Goal: Information Seeking & Learning: Learn about a topic

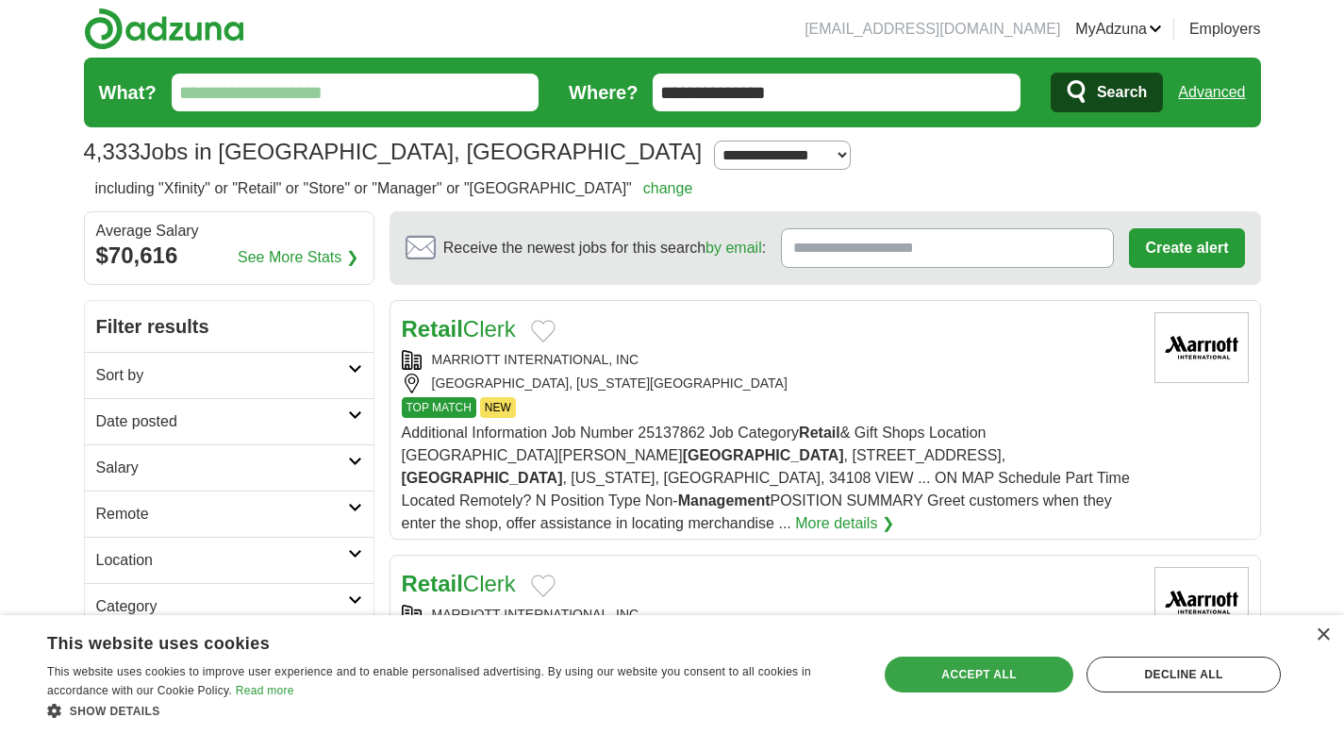
click at [976, 677] on div "Accept all" at bounding box center [979, 674] width 189 height 36
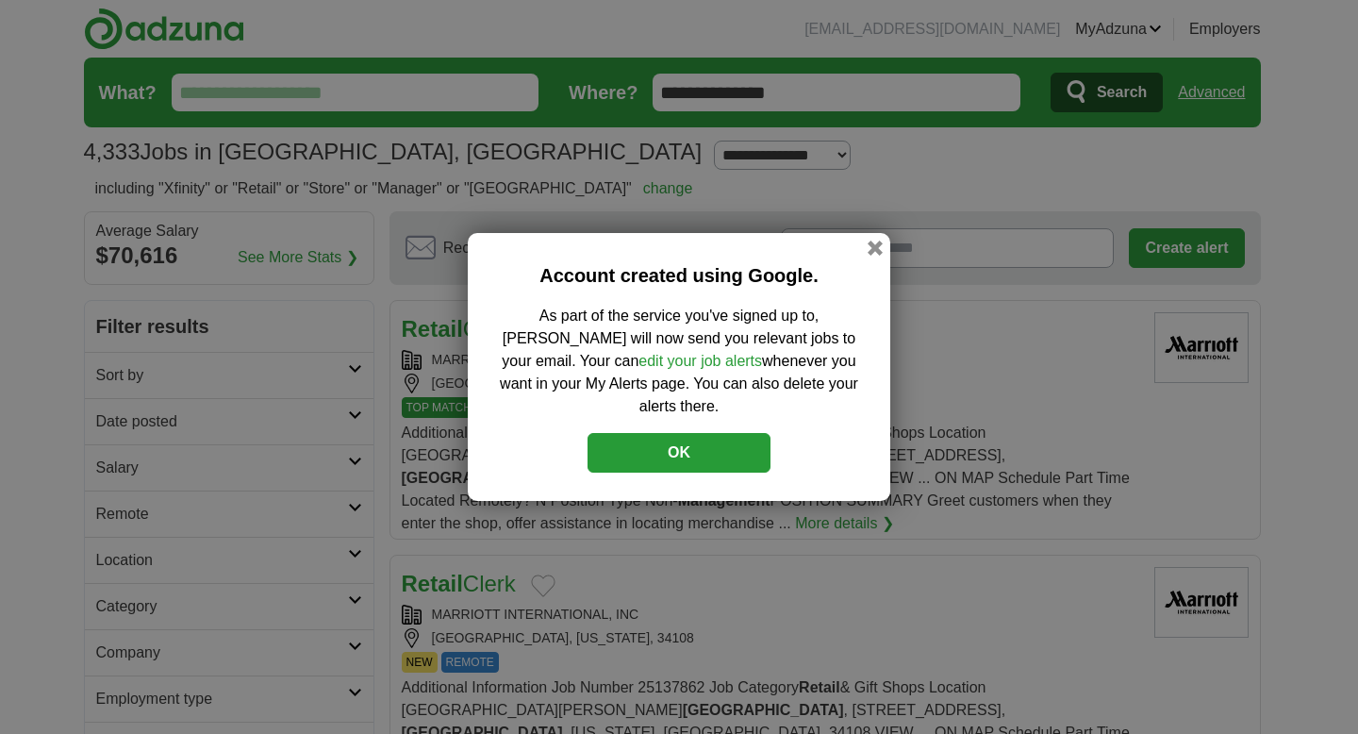
click at [661, 443] on button "OK" at bounding box center [679, 453] width 183 height 40
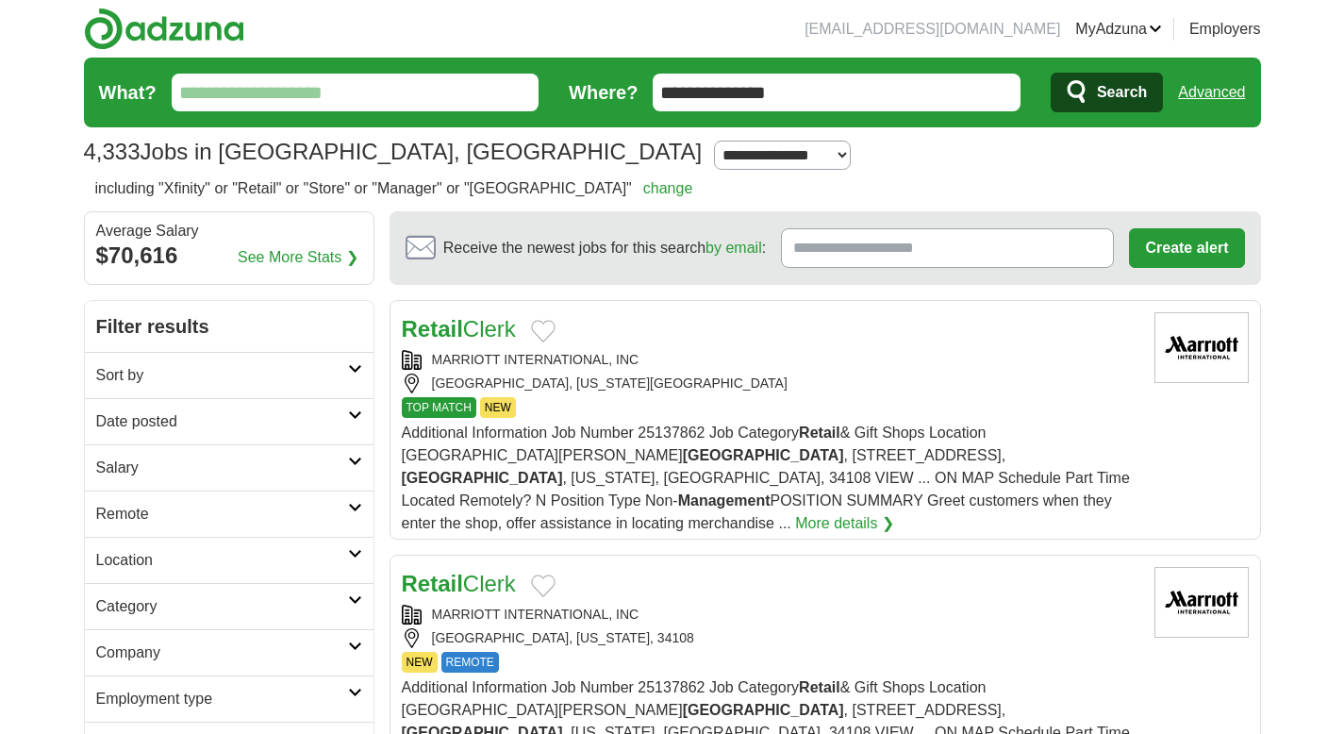
click at [310, 258] on link "See More Stats ❯" at bounding box center [298, 257] width 121 height 23
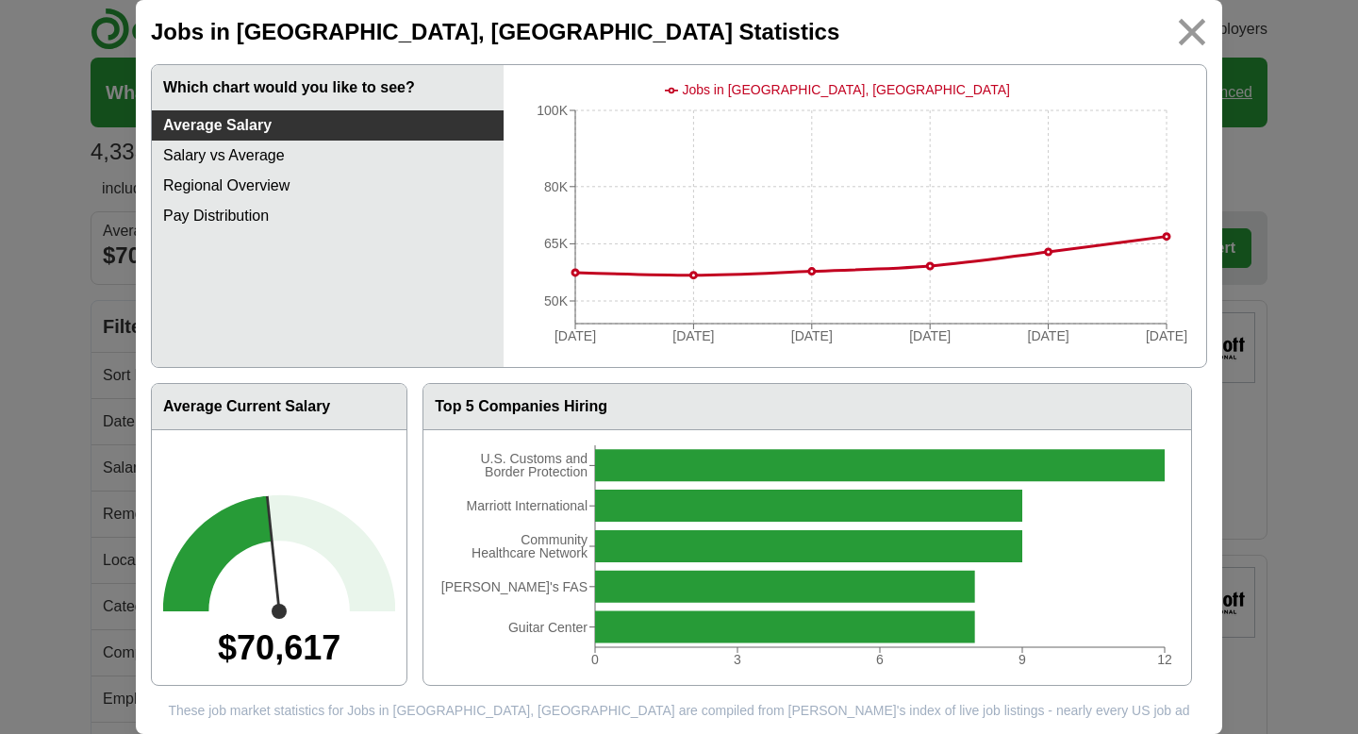
click at [1192, 36] on img at bounding box center [1192, 32] width 42 height 42
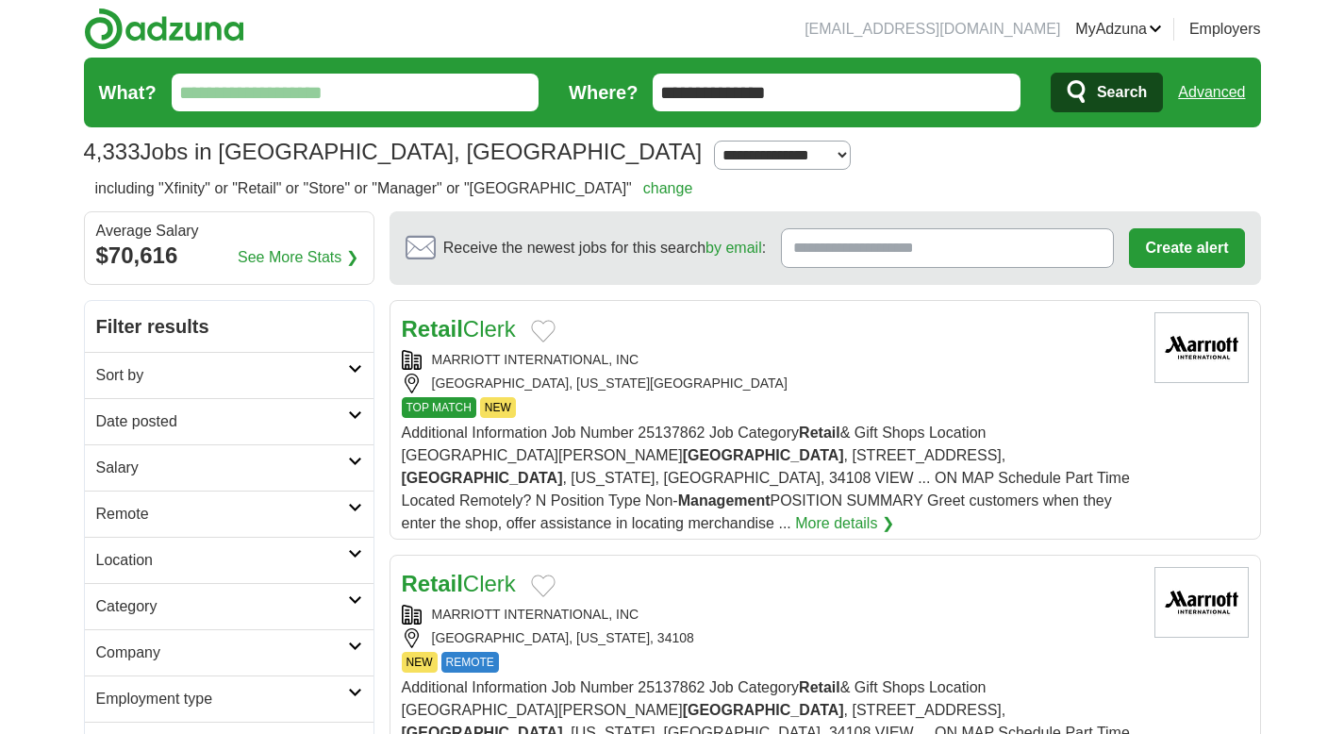
click at [714, 161] on select "**********" at bounding box center [782, 155] width 137 height 29
select select "**"
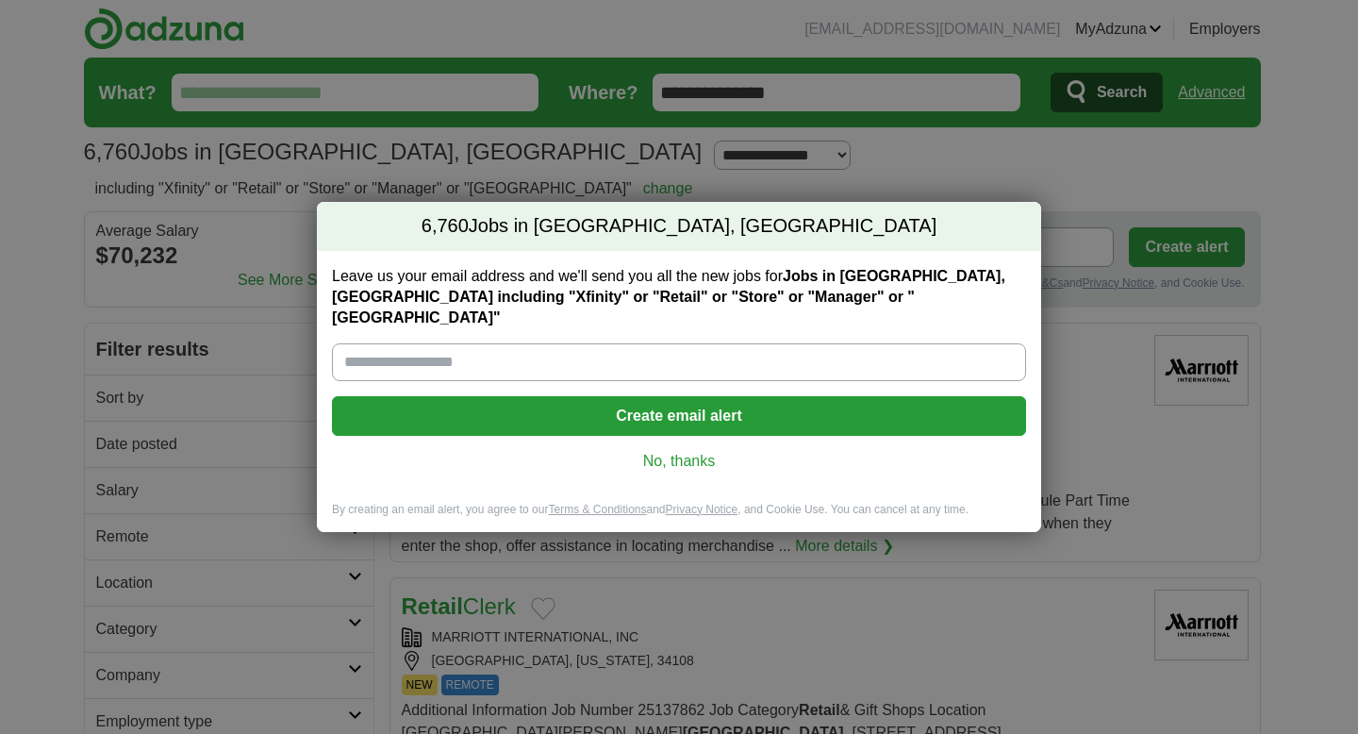
click at [692, 451] on link "No, thanks" at bounding box center [679, 461] width 664 height 21
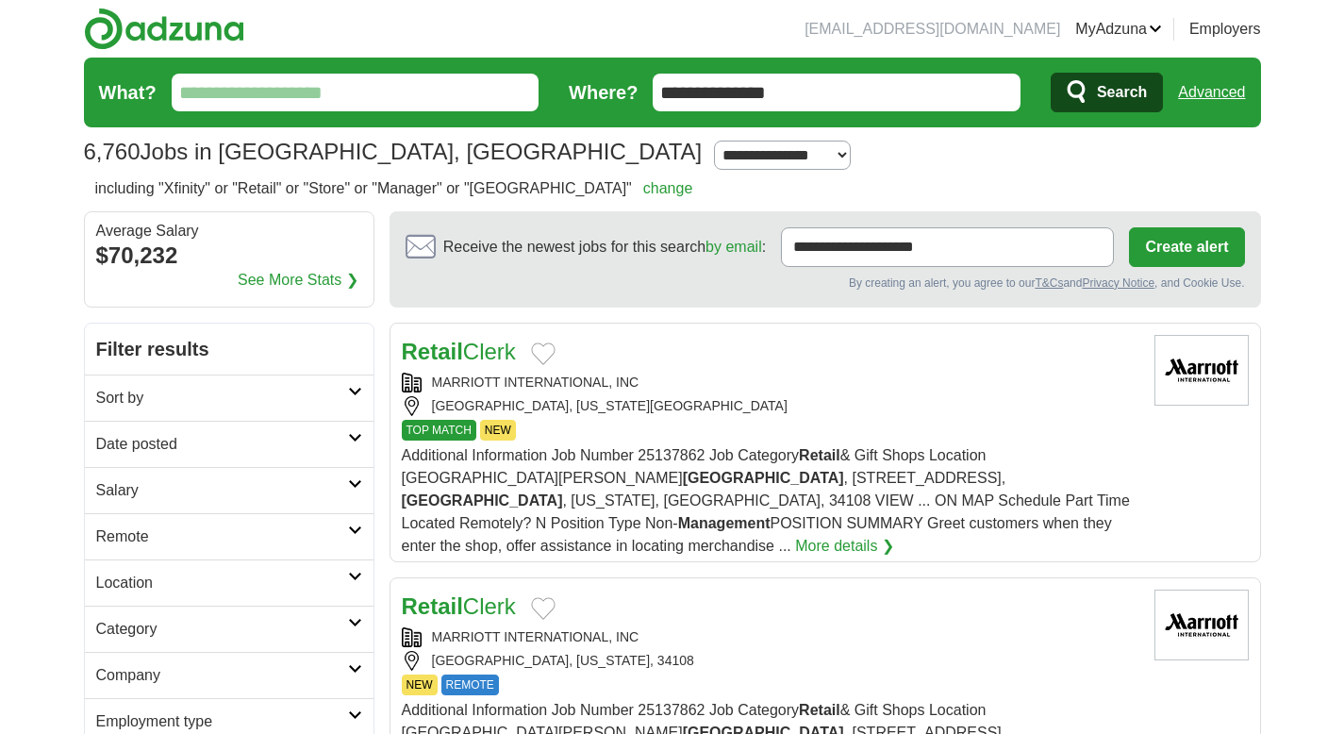
drag, startPoint x: 849, startPoint y: 99, endPoint x: 605, endPoint y: 78, distance: 245.2
click at [605, 78] on form "**********" at bounding box center [672, 93] width 1177 height 70
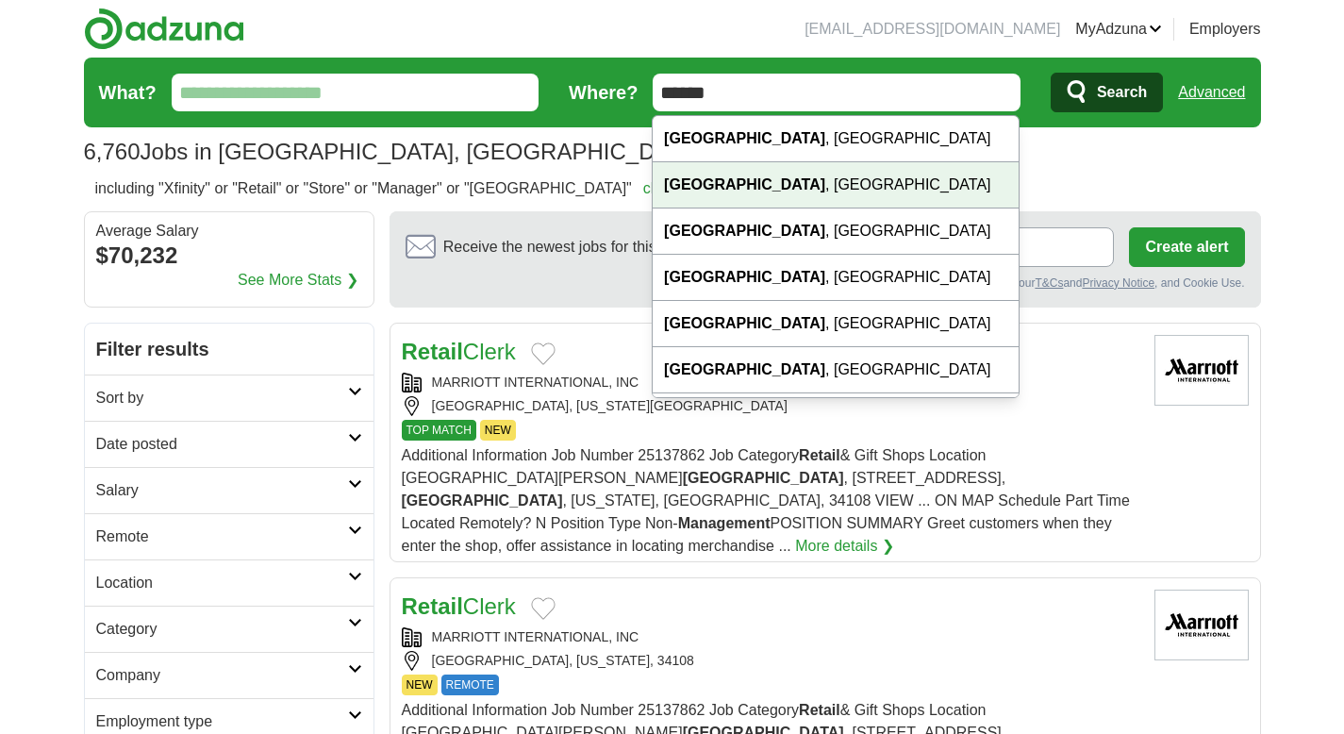
click at [717, 196] on div "Naples , FL" at bounding box center [836, 185] width 366 height 46
type input "**********"
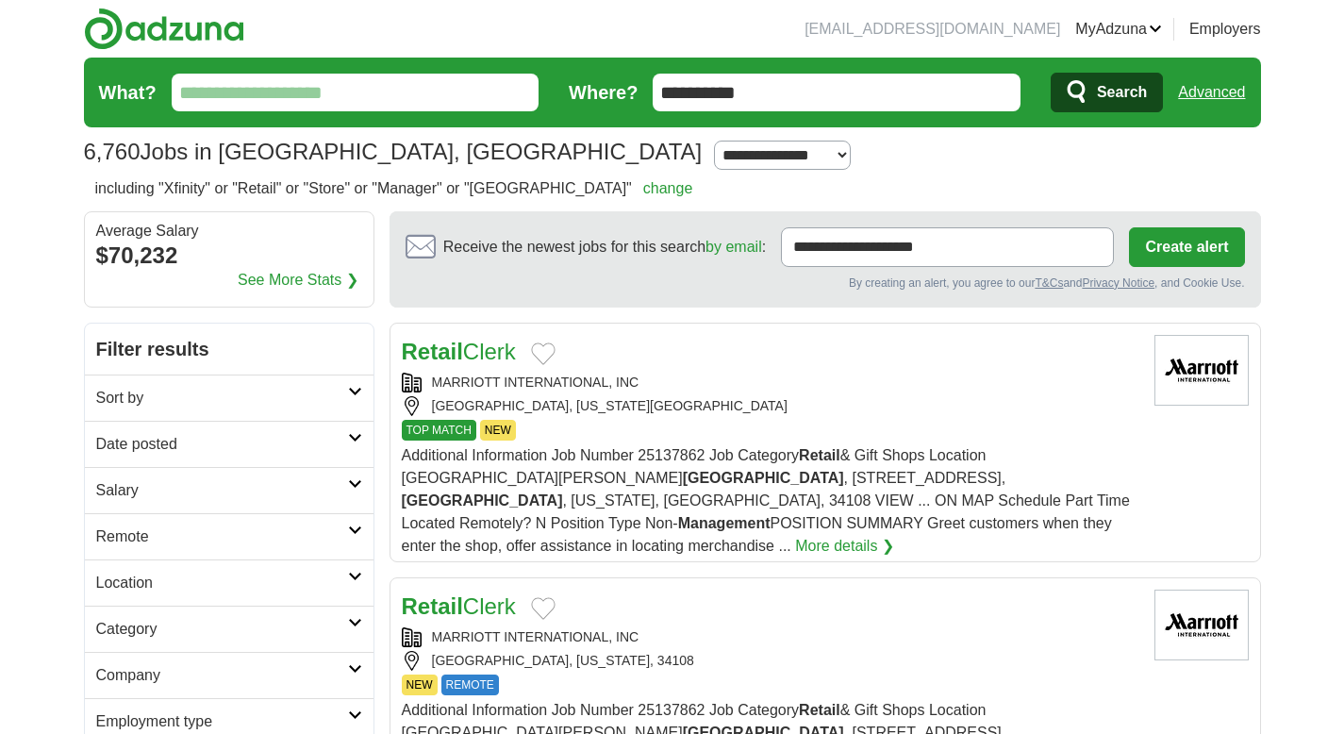
click at [1129, 99] on span "Search" at bounding box center [1122, 93] width 50 height 38
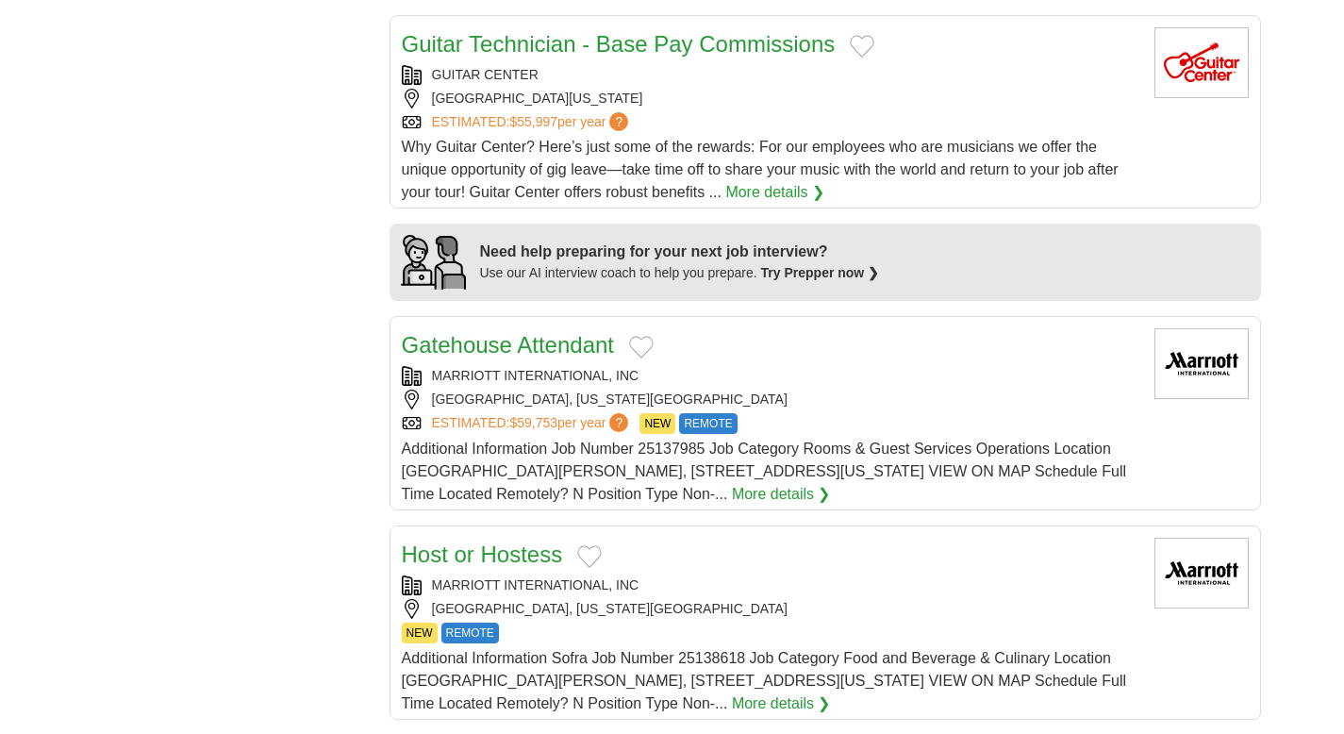
scroll to position [1384, 0]
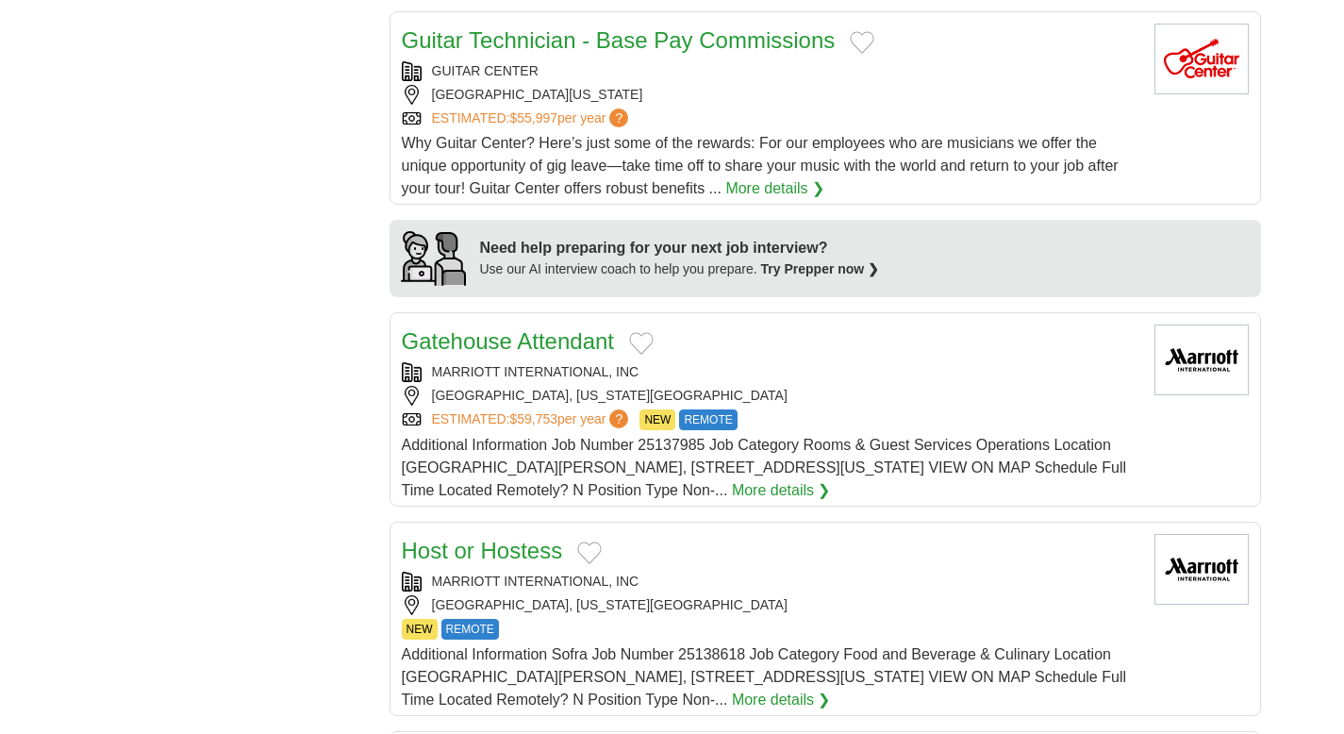
click at [562, 340] on link "Gatehouse Attendant" at bounding box center [508, 340] width 213 height 25
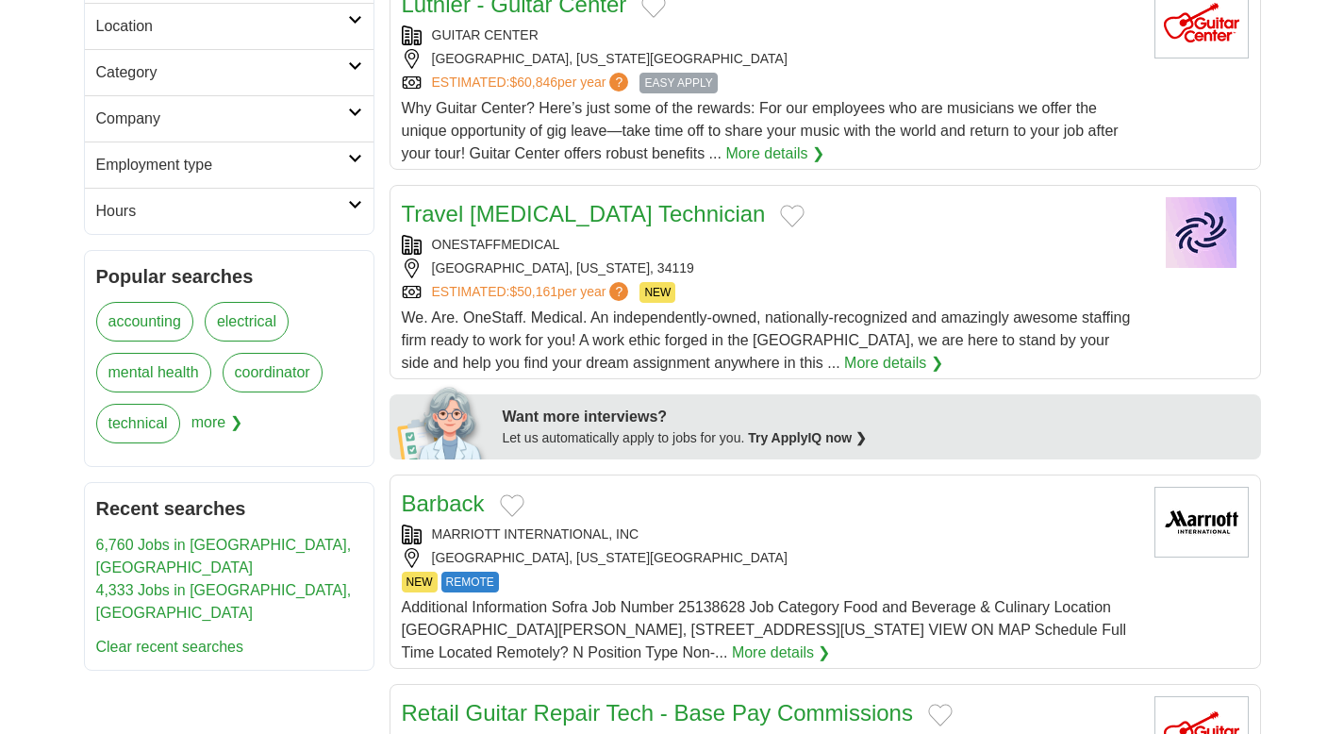
scroll to position [610, 0]
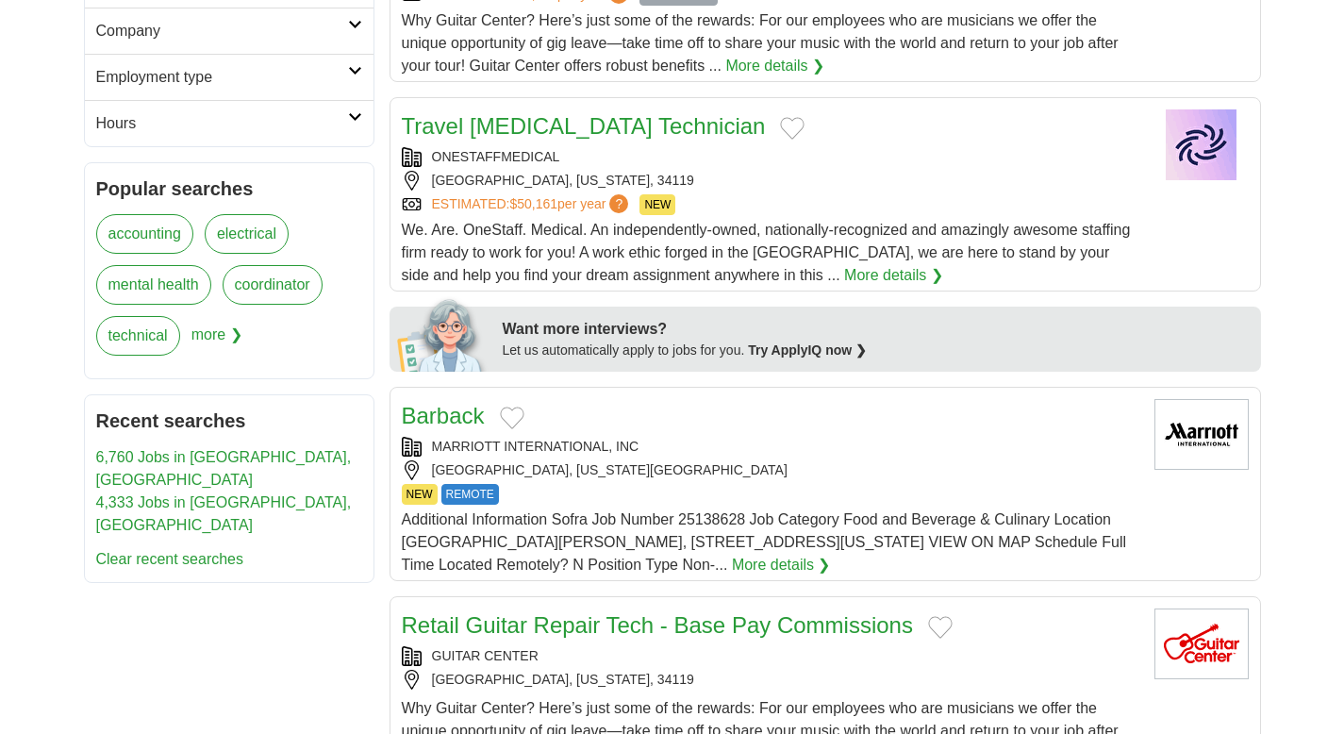
click at [1216, 450] on img at bounding box center [1201, 434] width 94 height 71
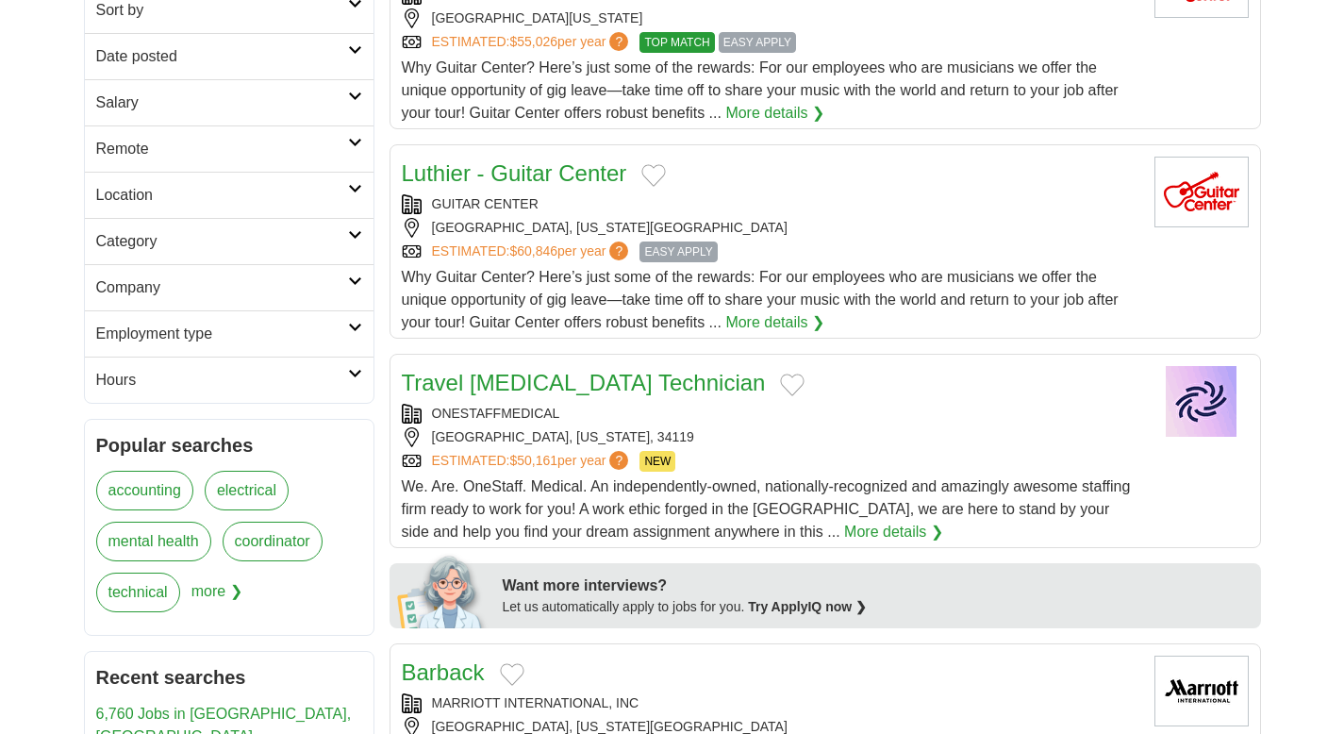
scroll to position [0, 0]
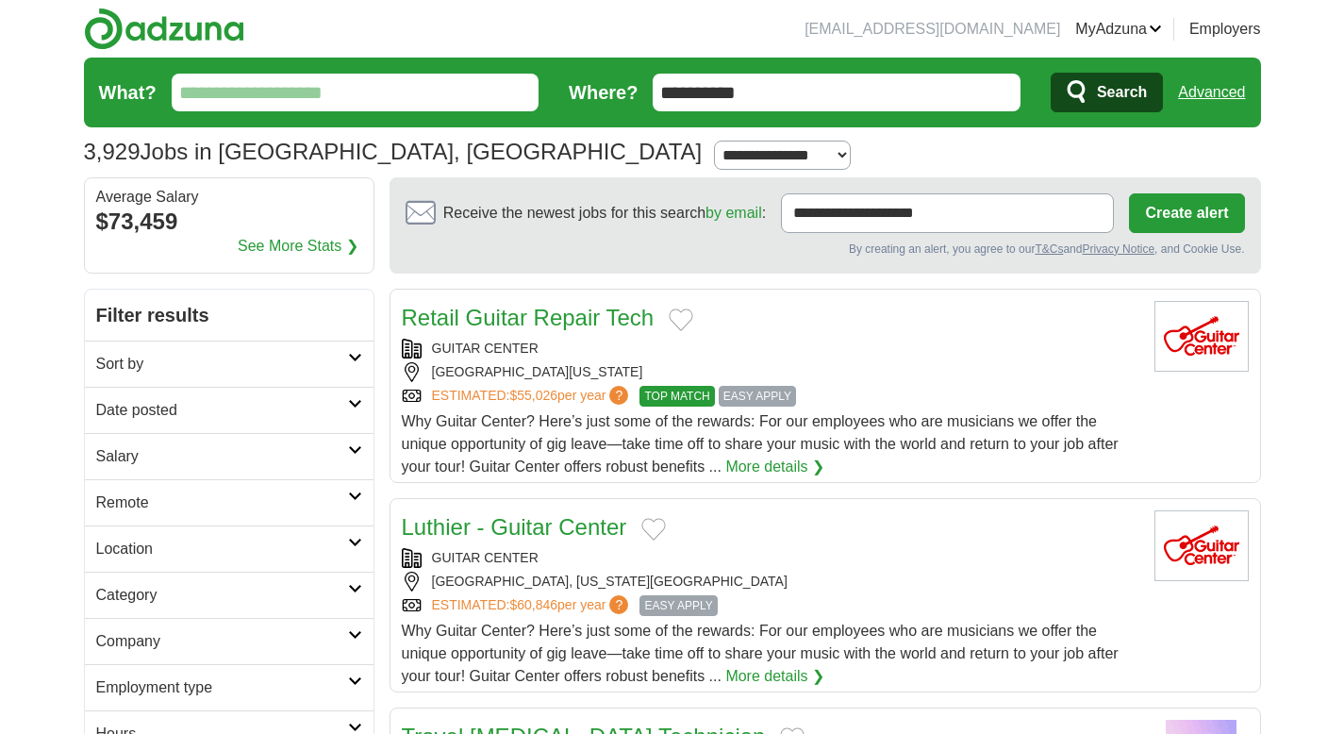
click at [335, 91] on input "What?" at bounding box center [356, 93] width 368 height 38
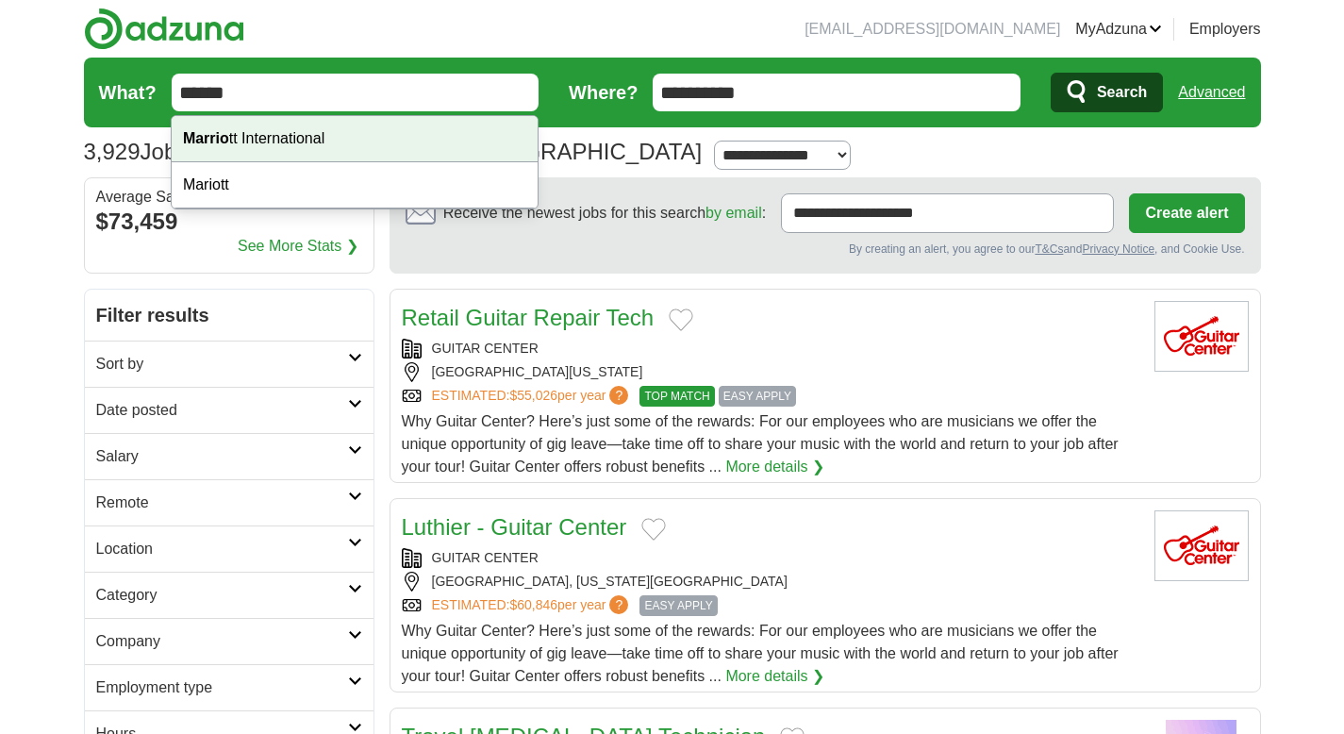
click at [290, 138] on div "Marrio tt International" at bounding box center [355, 139] width 366 height 46
type input "**********"
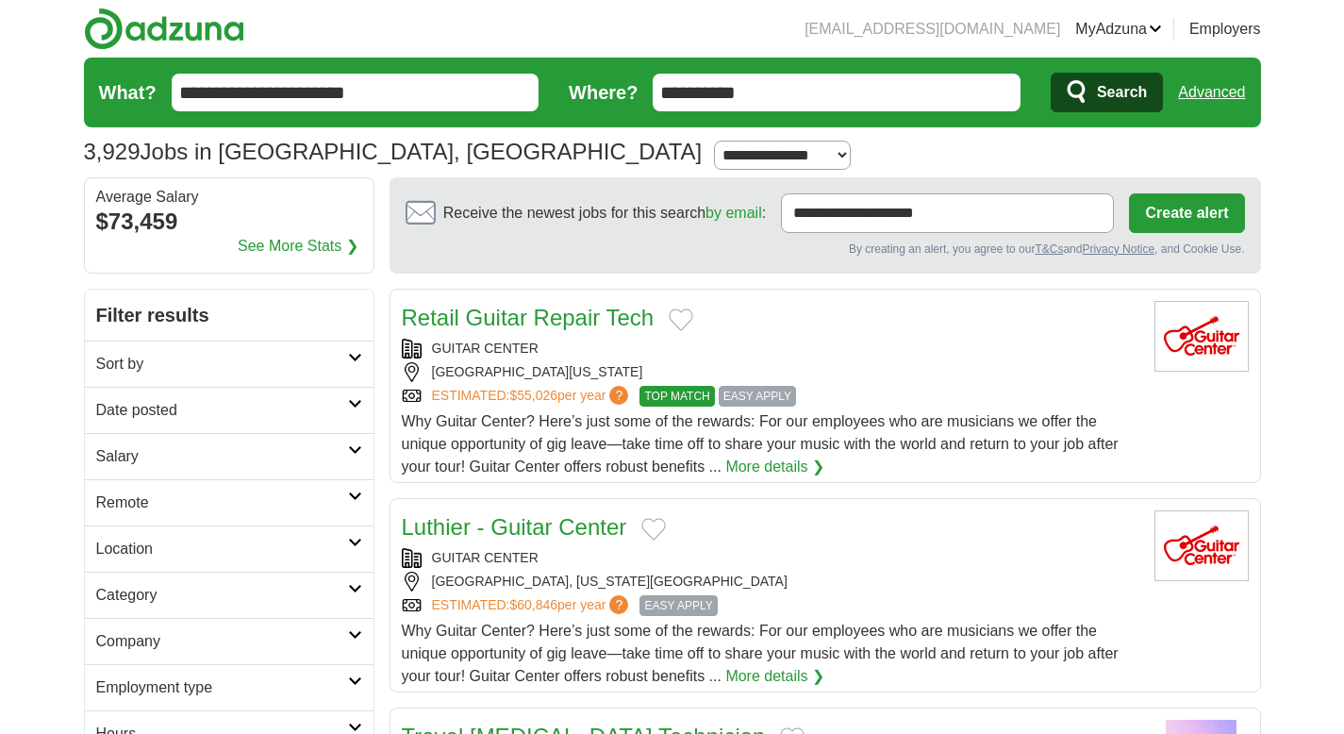
click at [1107, 97] on span "Search" at bounding box center [1122, 93] width 50 height 38
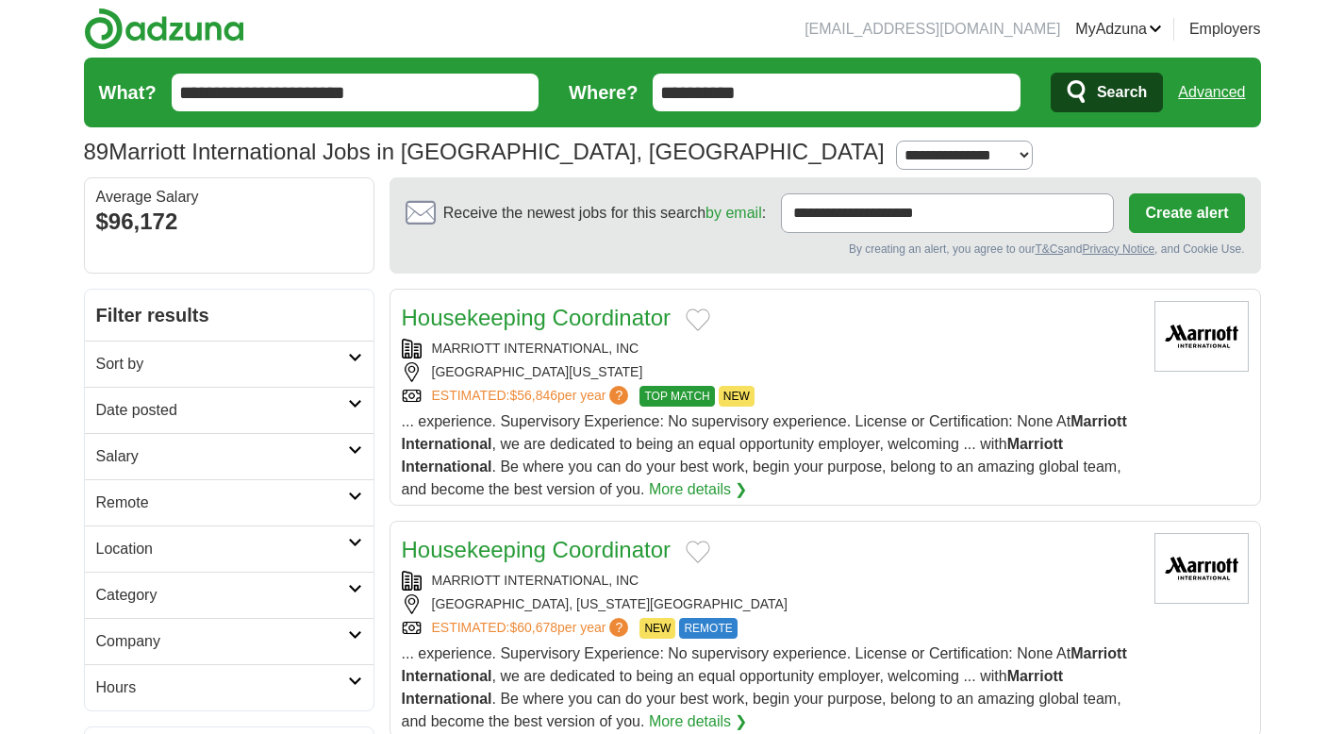
drag, startPoint x: 424, startPoint y: 96, endPoint x: 3, endPoint y: 68, distance: 422.5
click at [143, 234] on div "$96,172" at bounding box center [229, 222] width 266 height 34
click at [341, 359] on h2 "Sort by" at bounding box center [222, 364] width 252 height 23
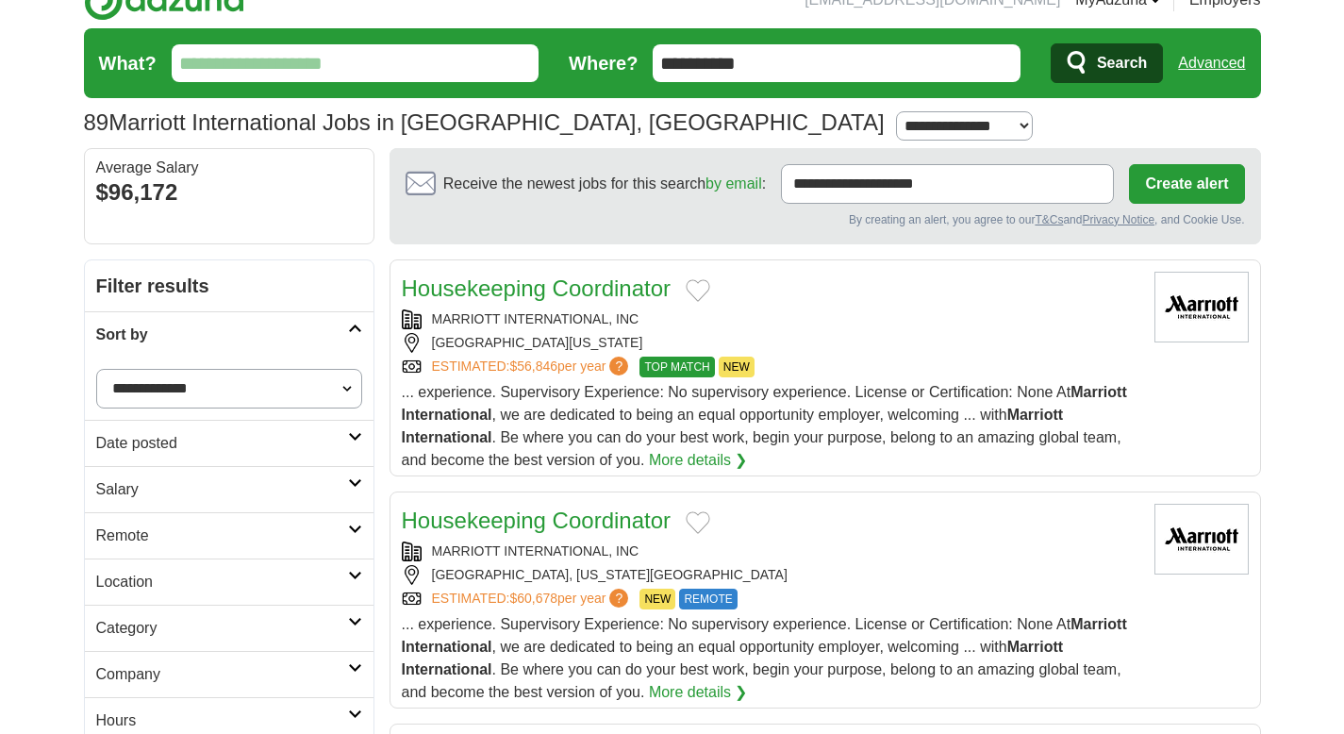
click at [362, 440] on link "Date posted" at bounding box center [229, 443] width 289 height 46
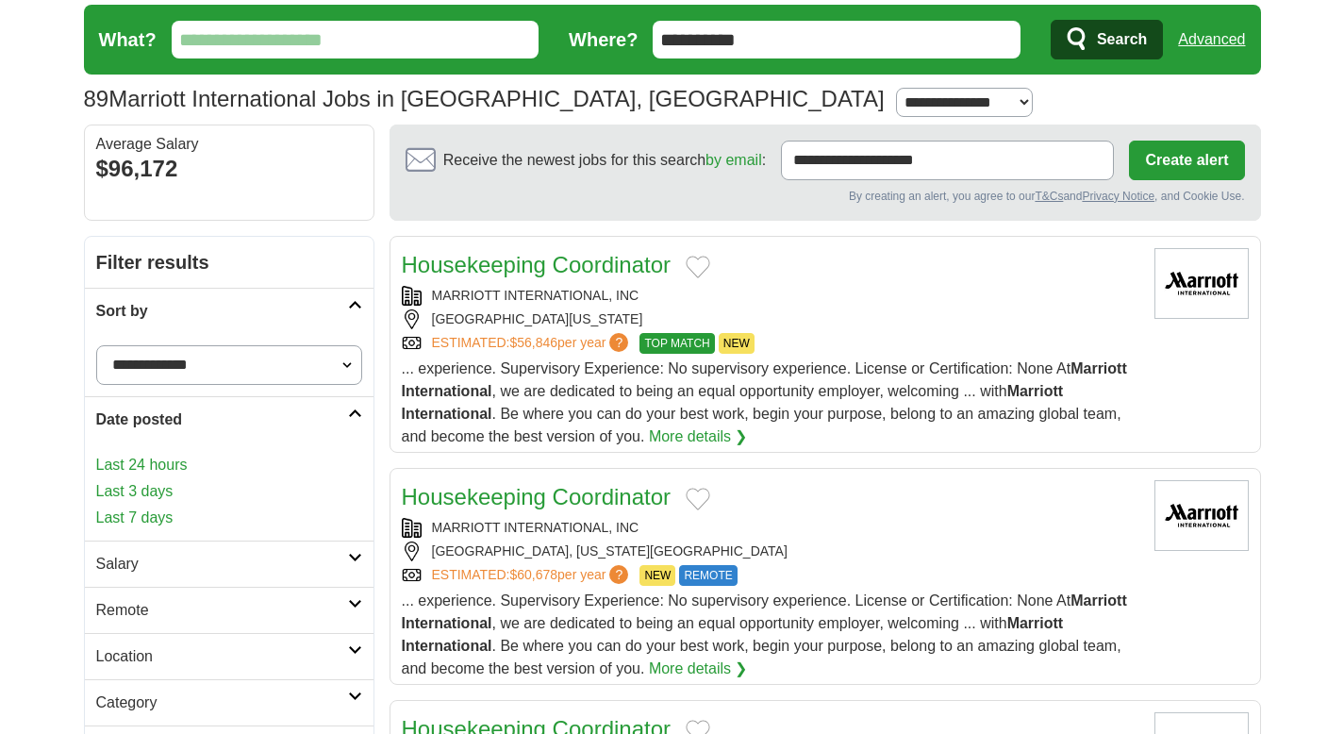
scroll to position [191, 0]
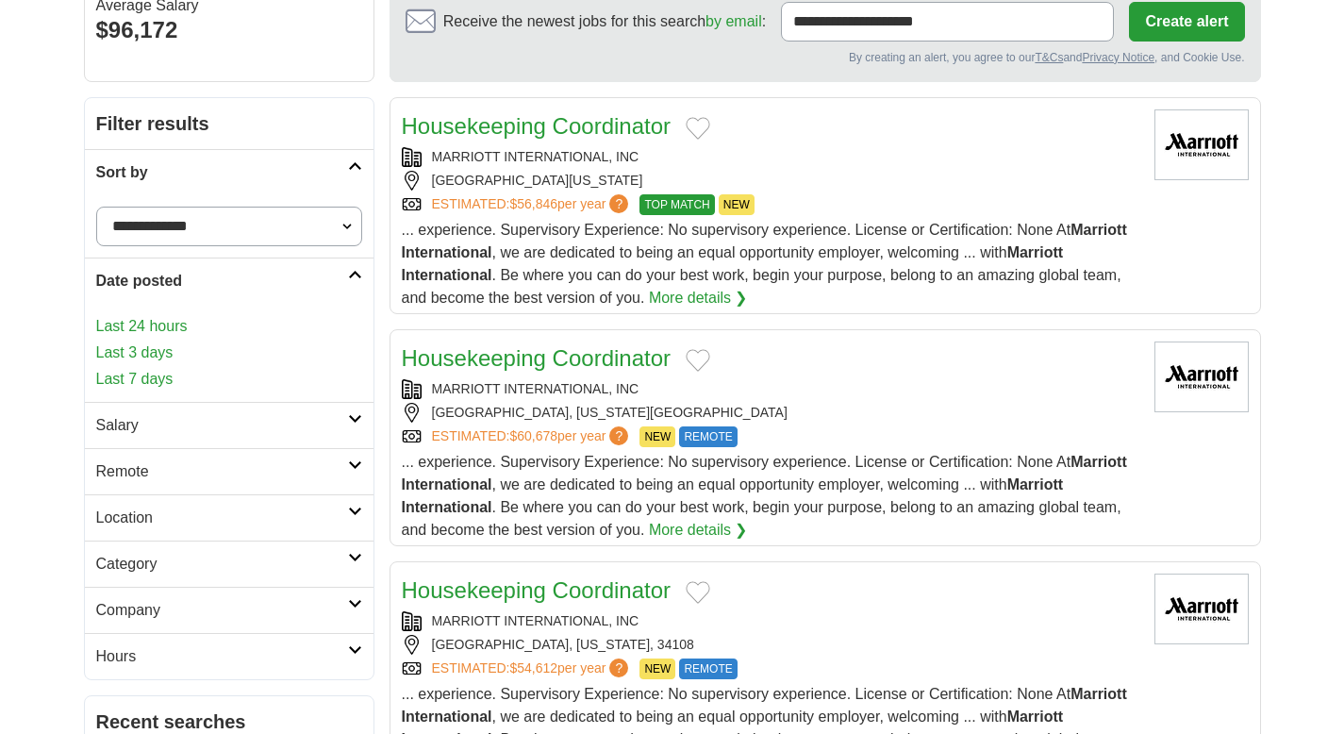
click at [140, 324] on link "Last 24 hours" at bounding box center [229, 326] width 266 height 23
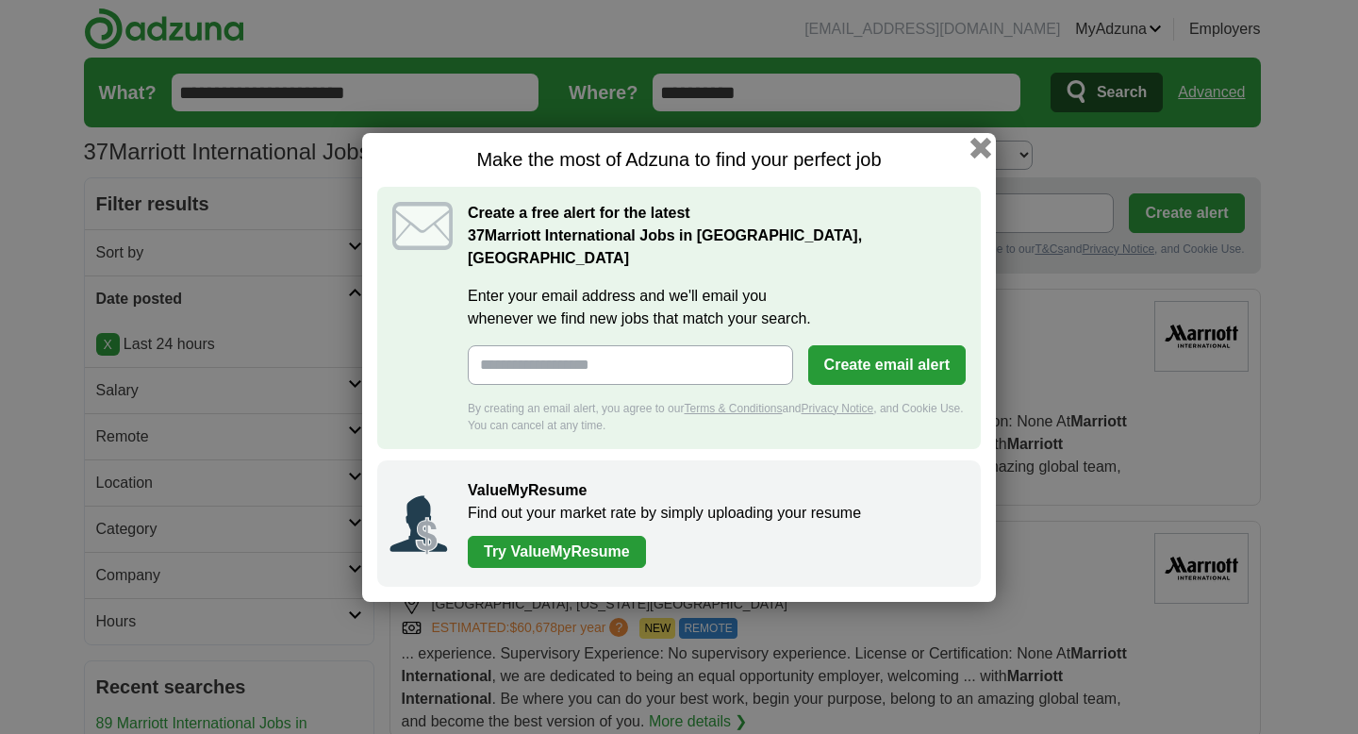
click at [976, 158] on button "button" at bounding box center [981, 147] width 21 height 21
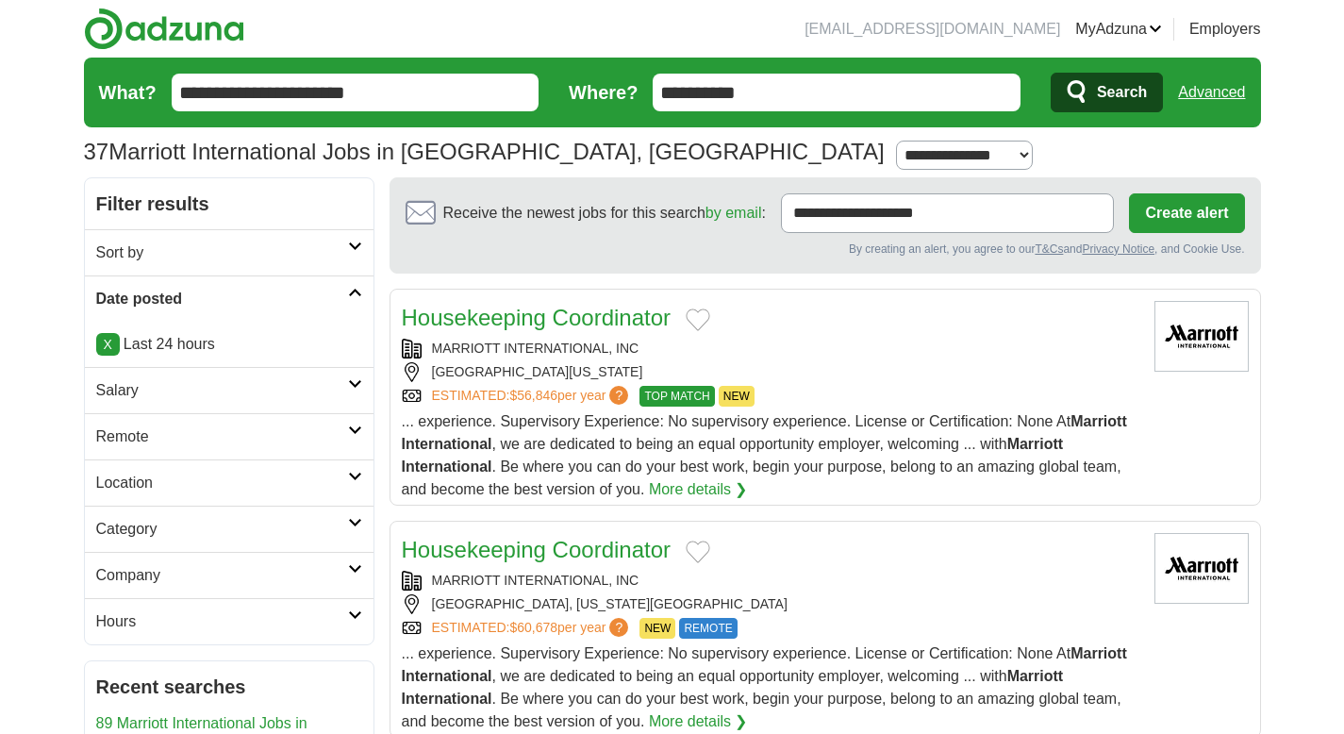
click at [348, 475] on icon at bounding box center [355, 476] width 14 height 9
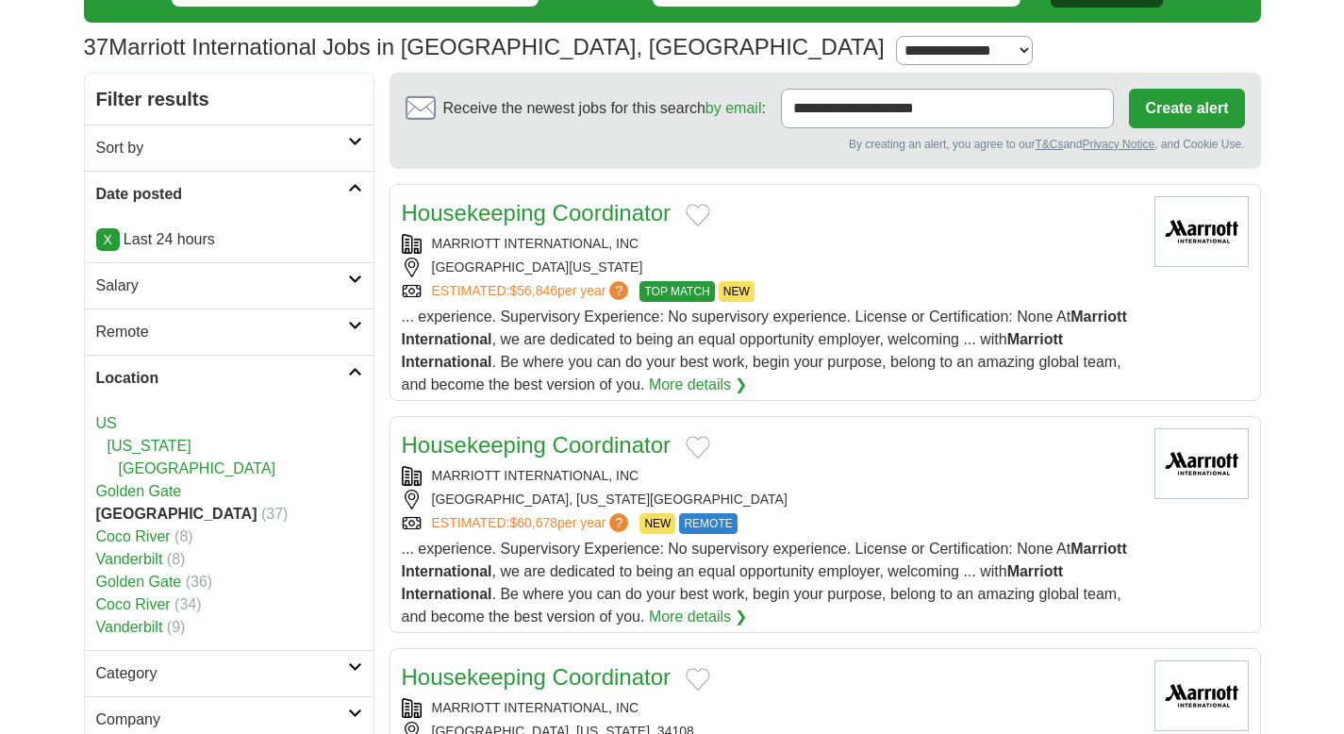
scroll to position [5, 0]
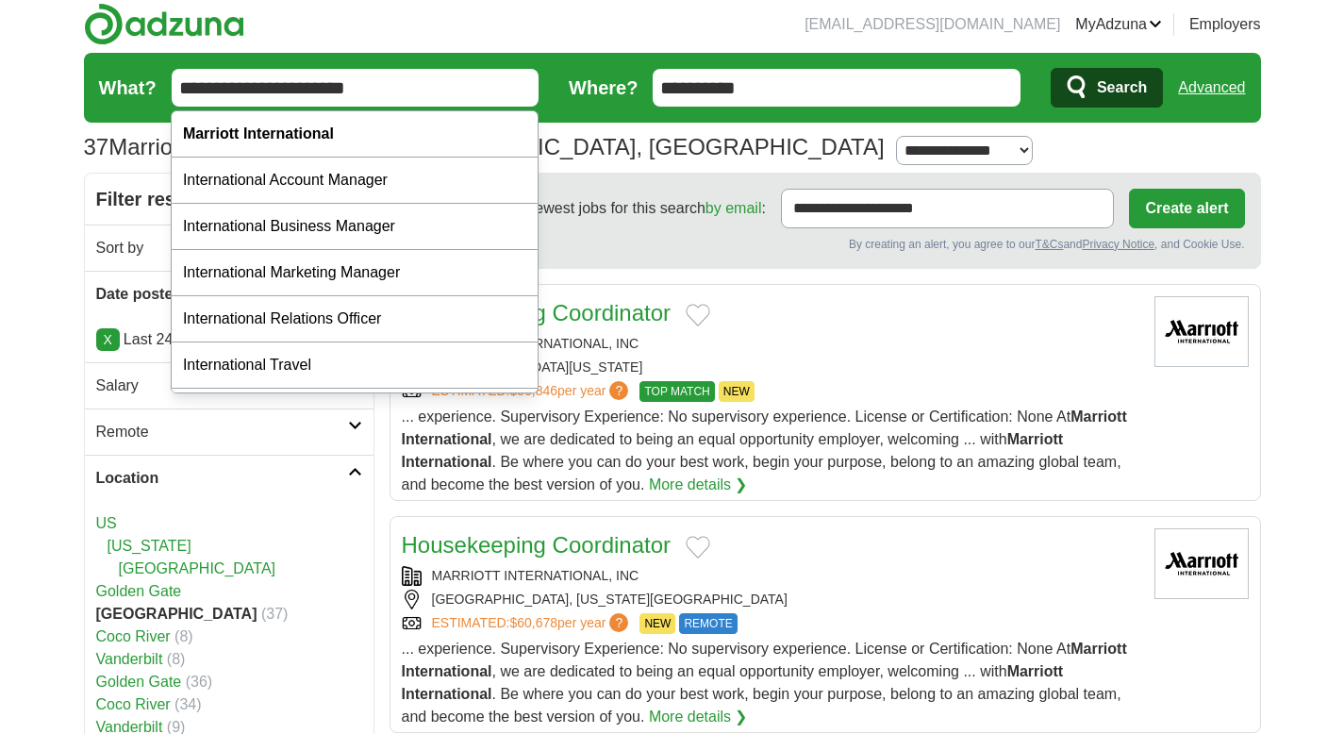
drag, startPoint x: 373, startPoint y: 85, endPoint x: 0, endPoint y: 48, distance: 374.4
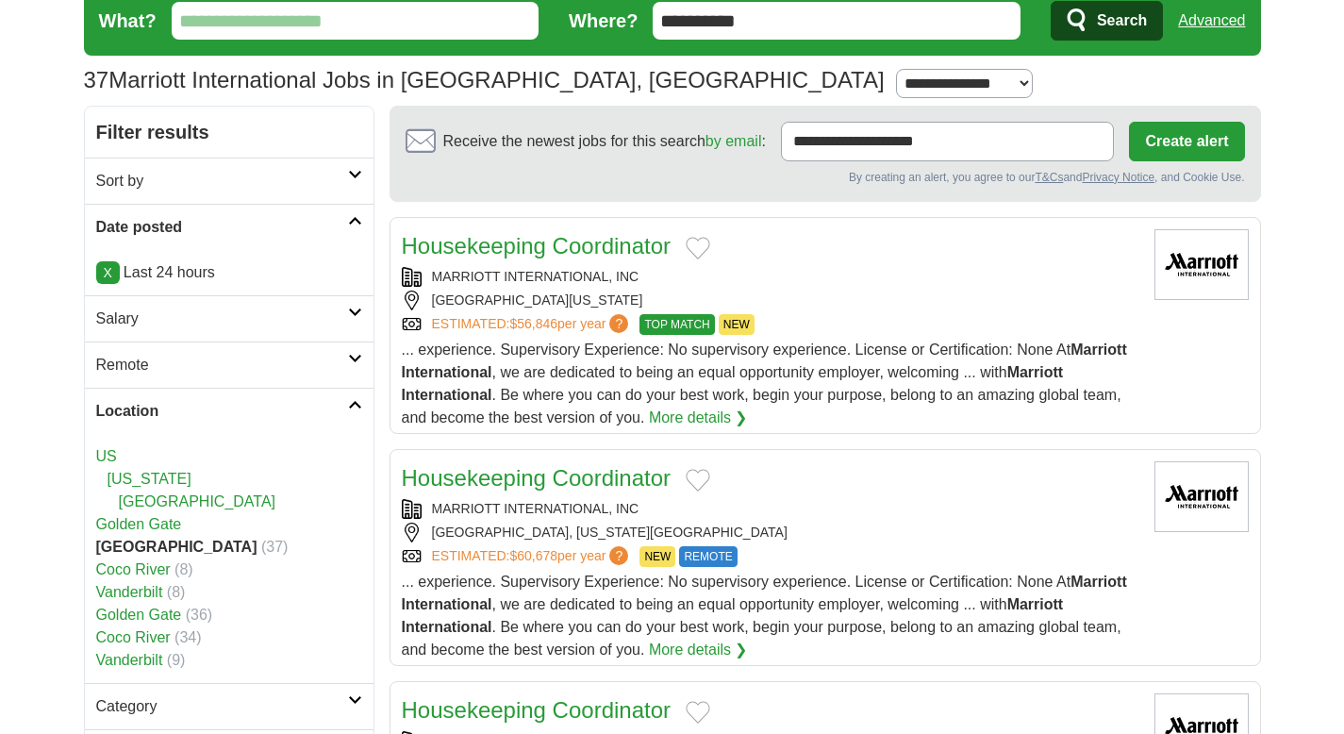
scroll to position [73, 0]
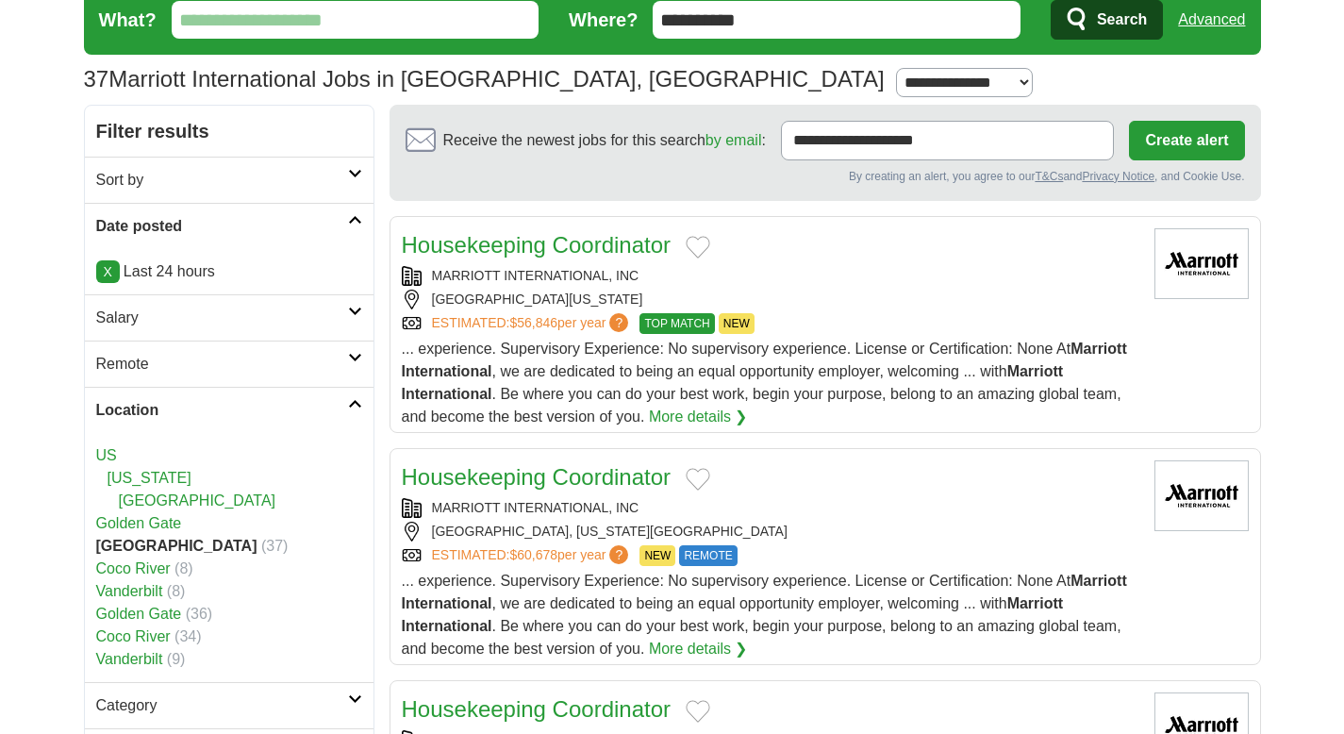
click at [364, 309] on link "Salary" at bounding box center [229, 317] width 289 height 46
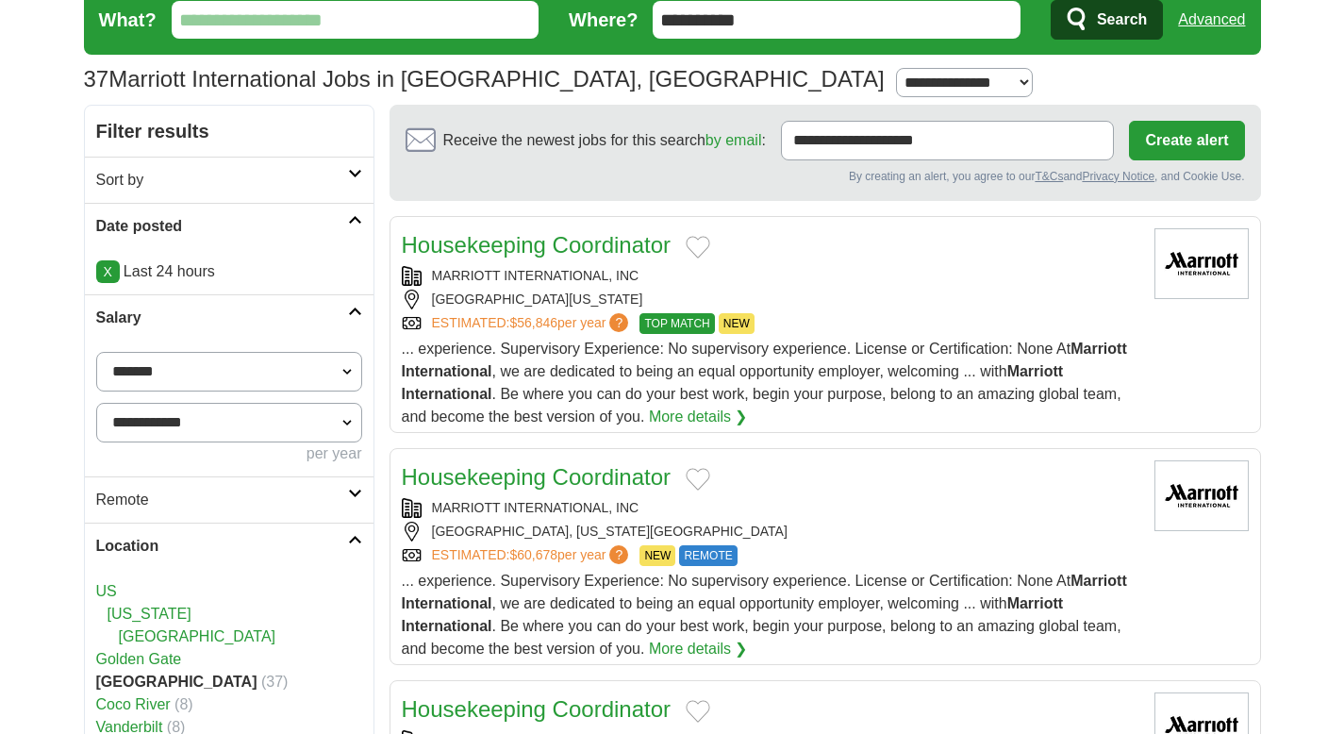
click at [177, 369] on select "**********" at bounding box center [229, 372] width 266 height 40
select select "*****"
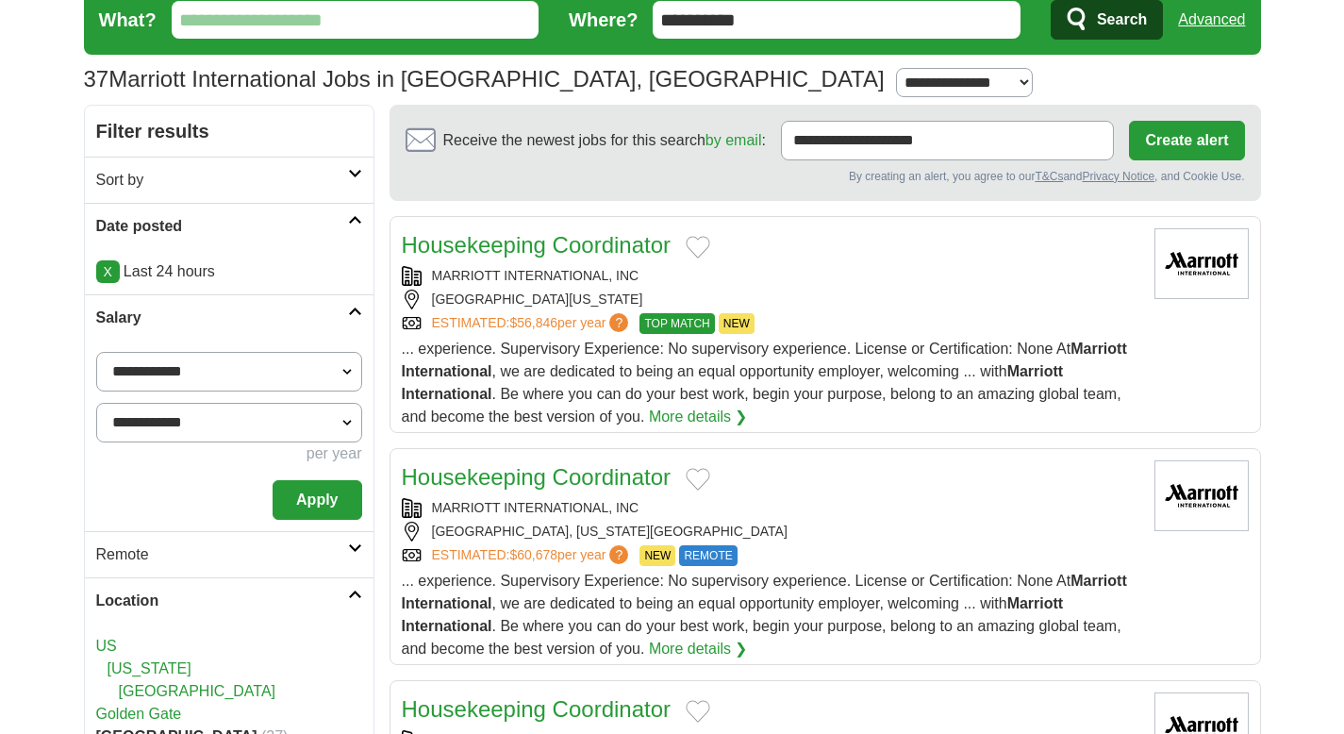
click at [317, 489] on button "Apply" at bounding box center [317, 500] width 89 height 40
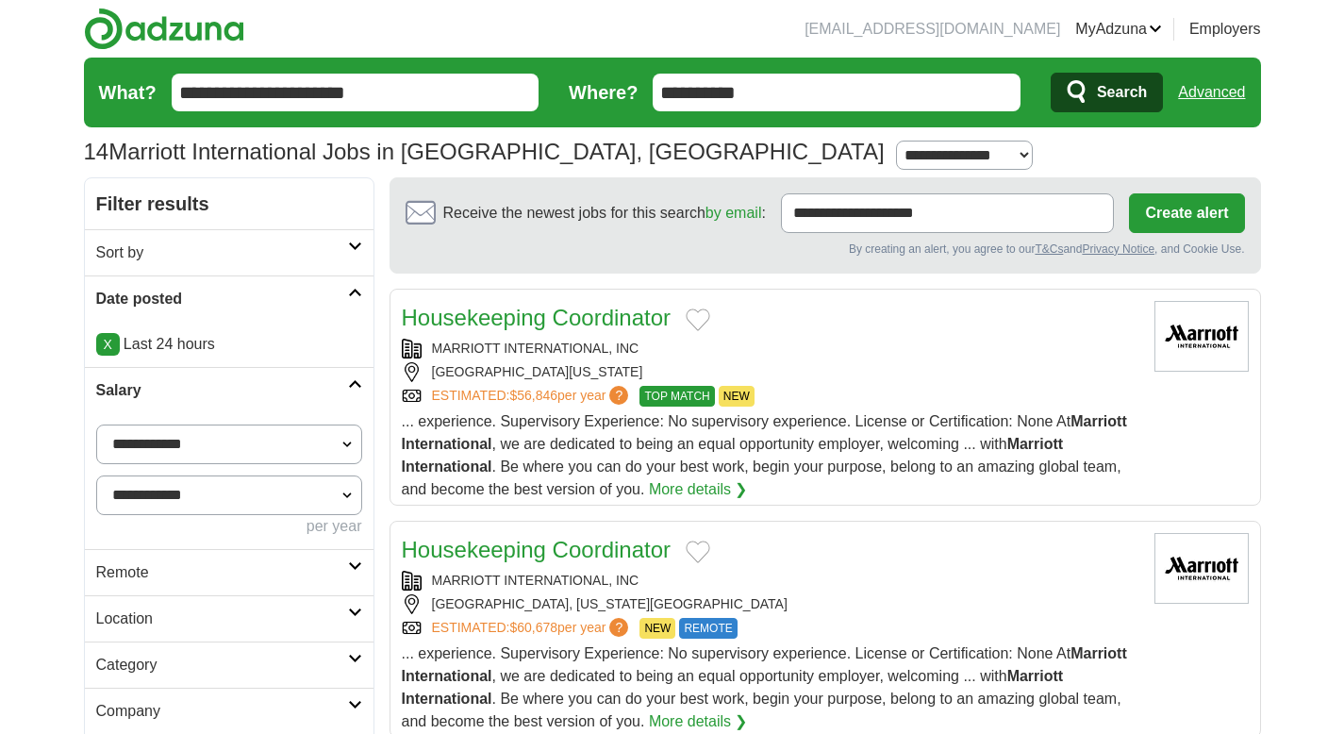
click at [412, 98] on input "**********" at bounding box center [356, 93] width 368 height 38
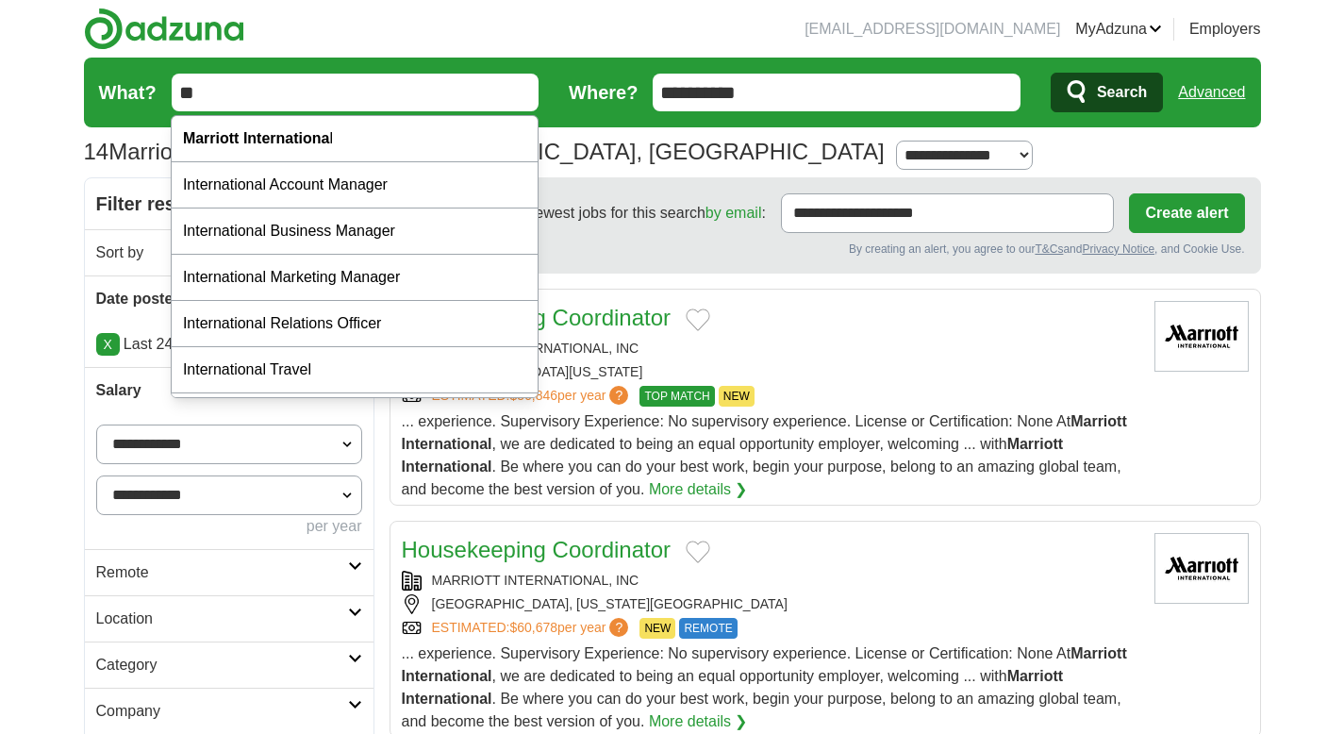
type input "*"
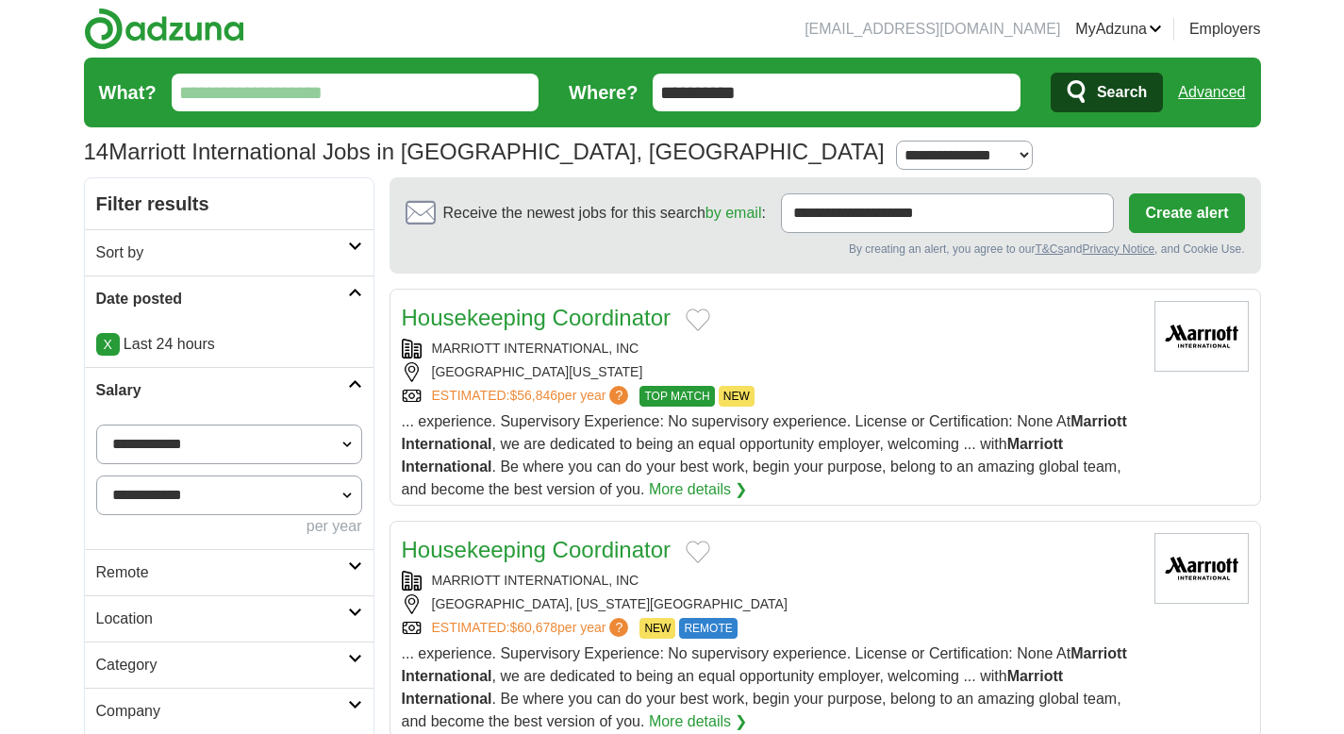
click at [1111, 90] on span "Search" at bounding box center [1122, 93] width 50 height 38
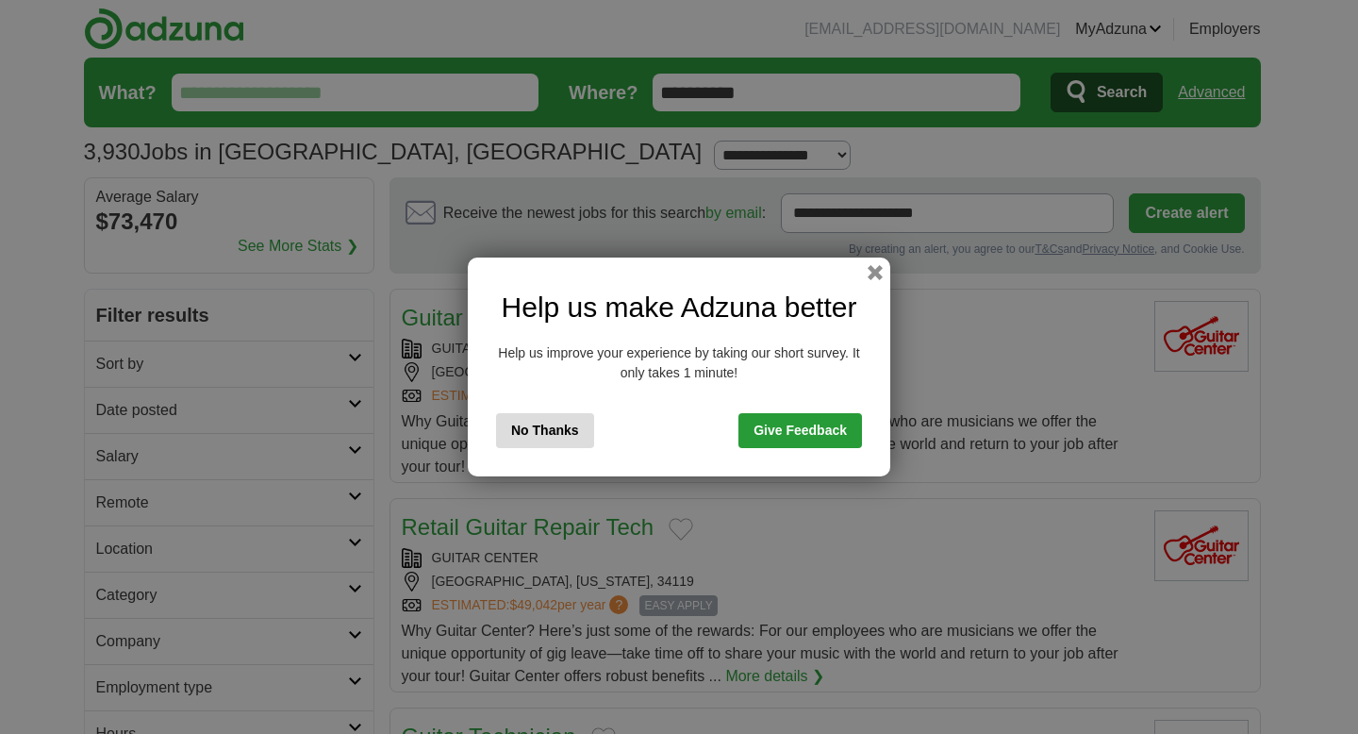
click at [549, 430] on button "No Thanks" at bounding box center [545, 430] width 98 height 35
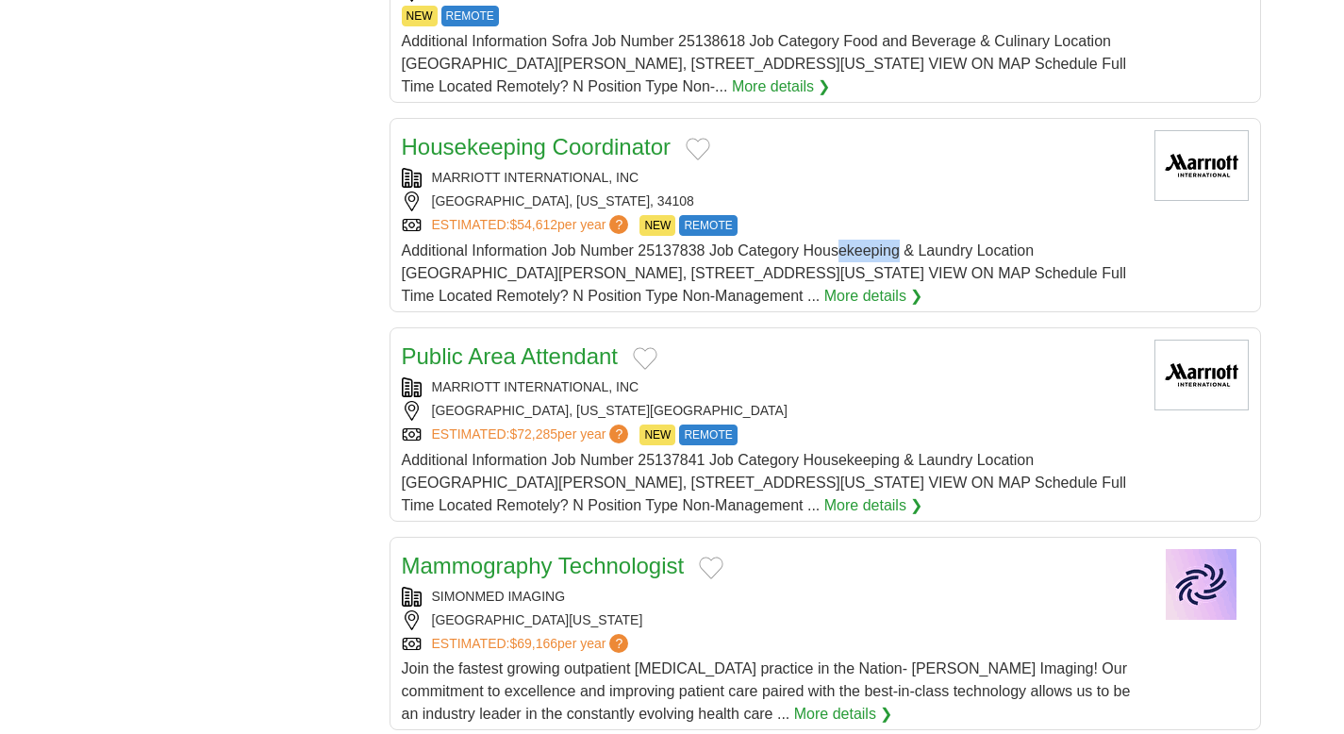
scroll to position [1825, 0]
